Goal: Transaction & Acquisition: Subscribe to service/newsletter

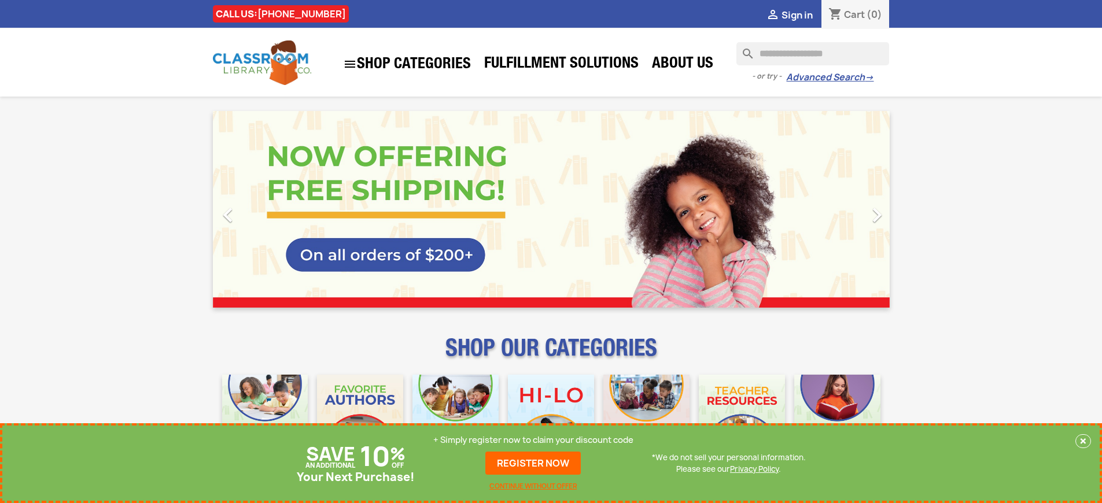
click at [533, 440] on p "+ Simply register now to claim your discount code" at bounding box center [533, 440] width 200 height 12
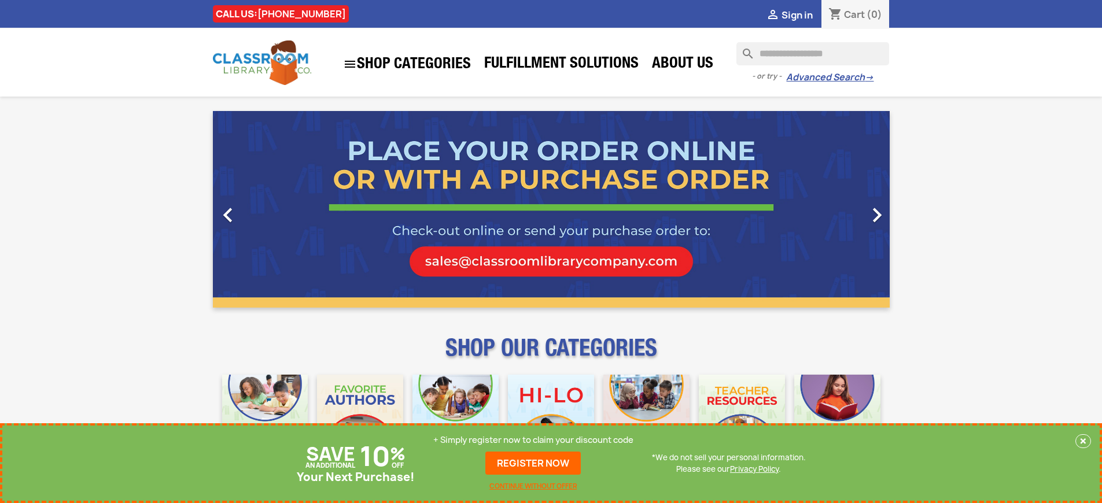
click at [533, 440] on p "+ Simply register now to claim your discount code" at bounding box center [533, 440] width 200 height 12
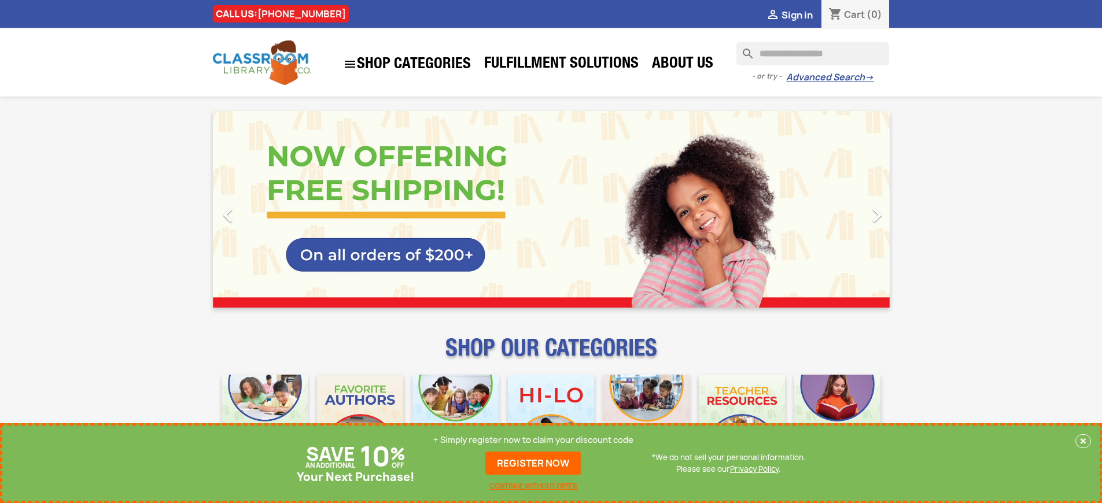
click at [533, 440] on p "+ Simply register now to claim your discount code" at bounding box center [533, 440] width 200 height 12
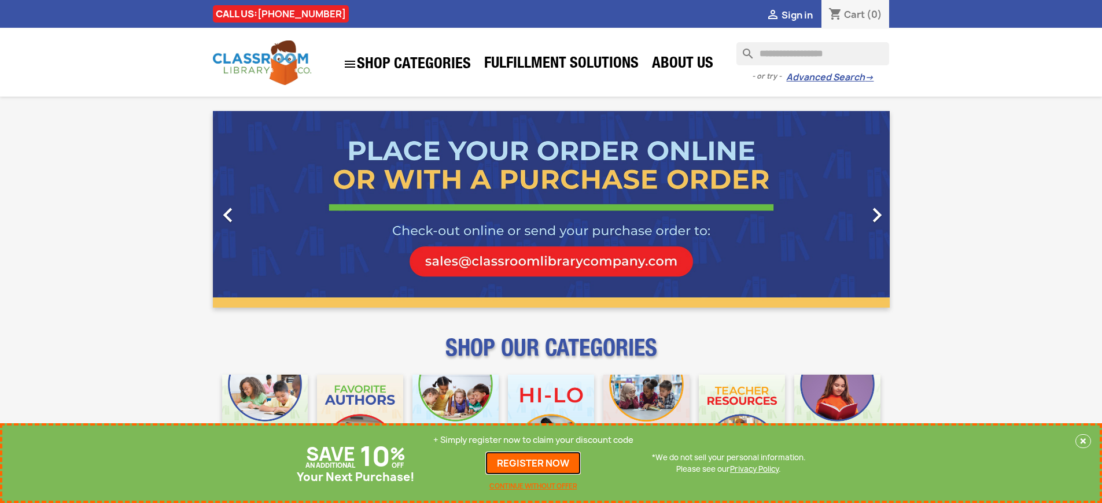
click at [533, 463] on link "REGISTER NOW" at bounding box center [532, 463] width 95 height 23
click at [533, 440] on p "+ Simply register now to claim your discount code" at bounding box center [533, 440] width 200 height 12
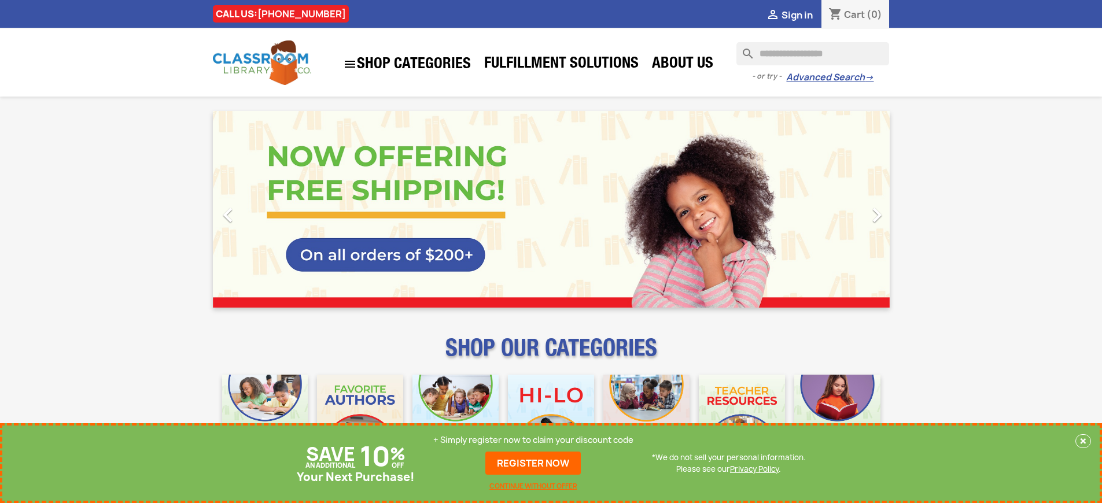
click at [533, 440] on p "+ Simply register now to claim your discount code" at bounding box center [533, 440] width 200 height 12
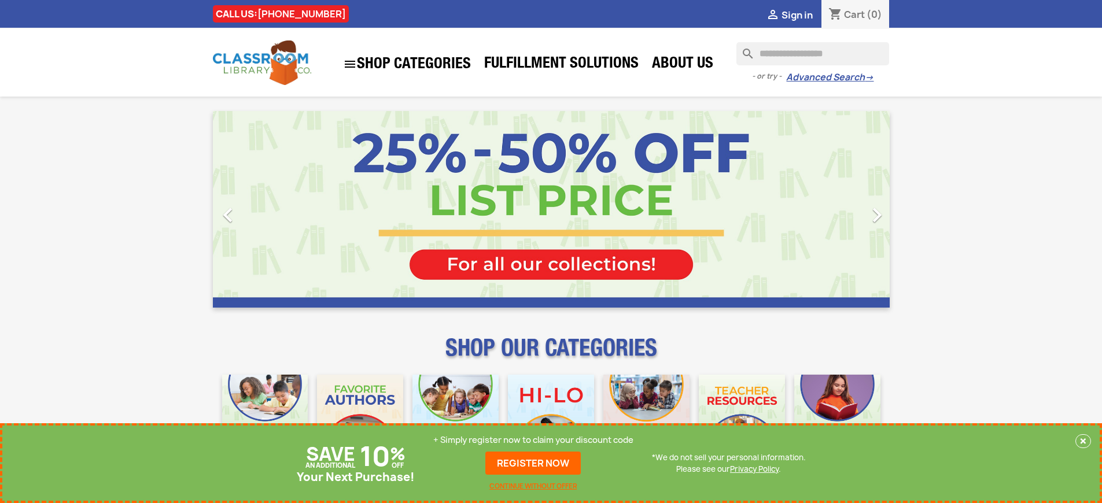
click at [533, 440] on p "+ Simply register now to claim your discount code" at bounding box center [533, 440] width 200 height 12
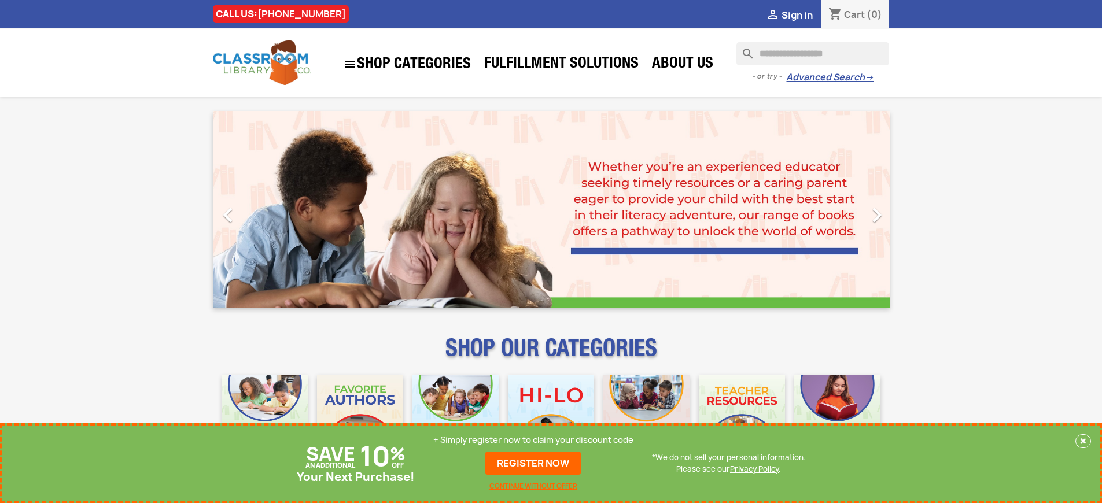
click at [533, 440] on p "+ Simply register now to claim your discount code" at bounding box center [533, 440] width 200 height 12
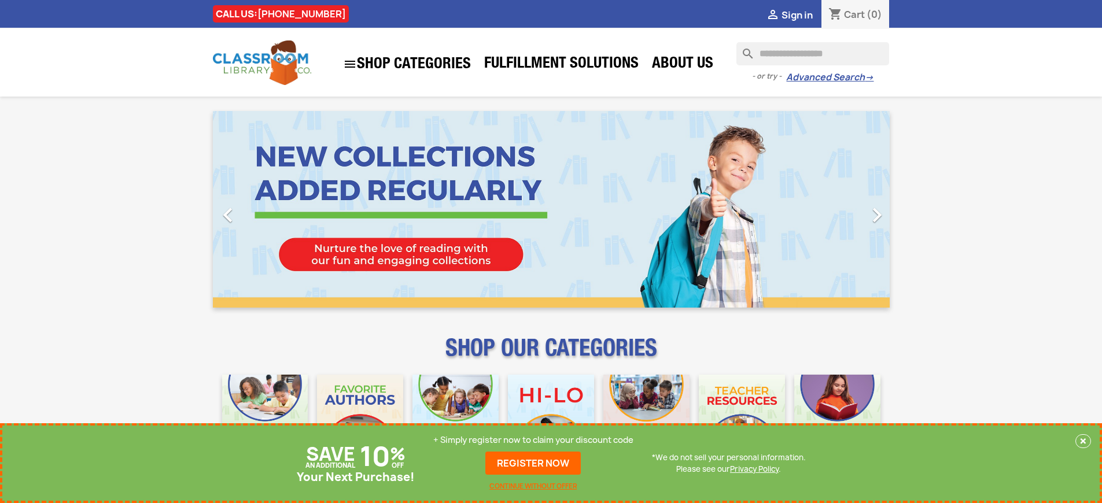
click at [533, 440] on p "+ Simply register now to claim your discount code" at bounding box center [533, 440] width 200 height 12
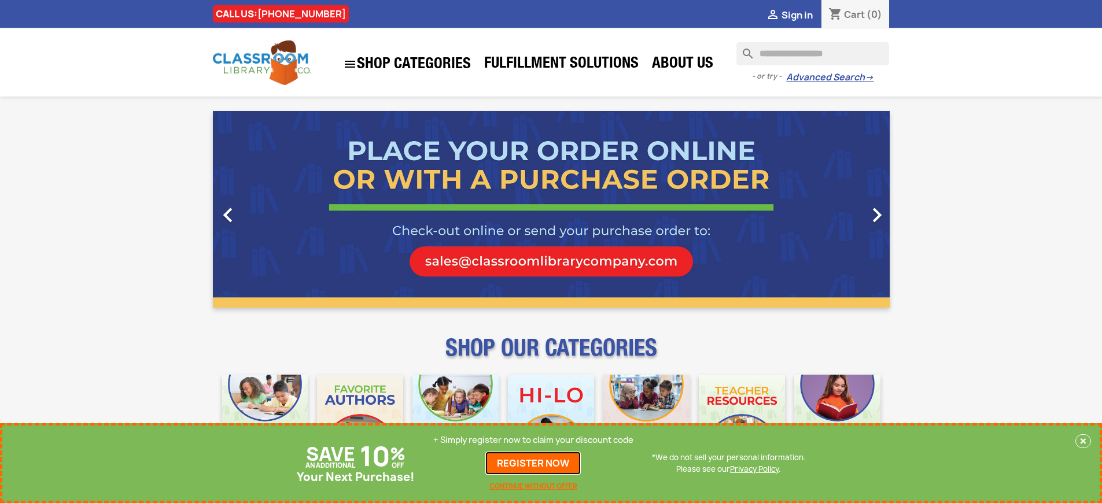
click at [533, 463] on link "REGISTER NOW" at bounding box center [532, 463] width 95 height 23
